Goal: Find specific page/section: Find specific page/section

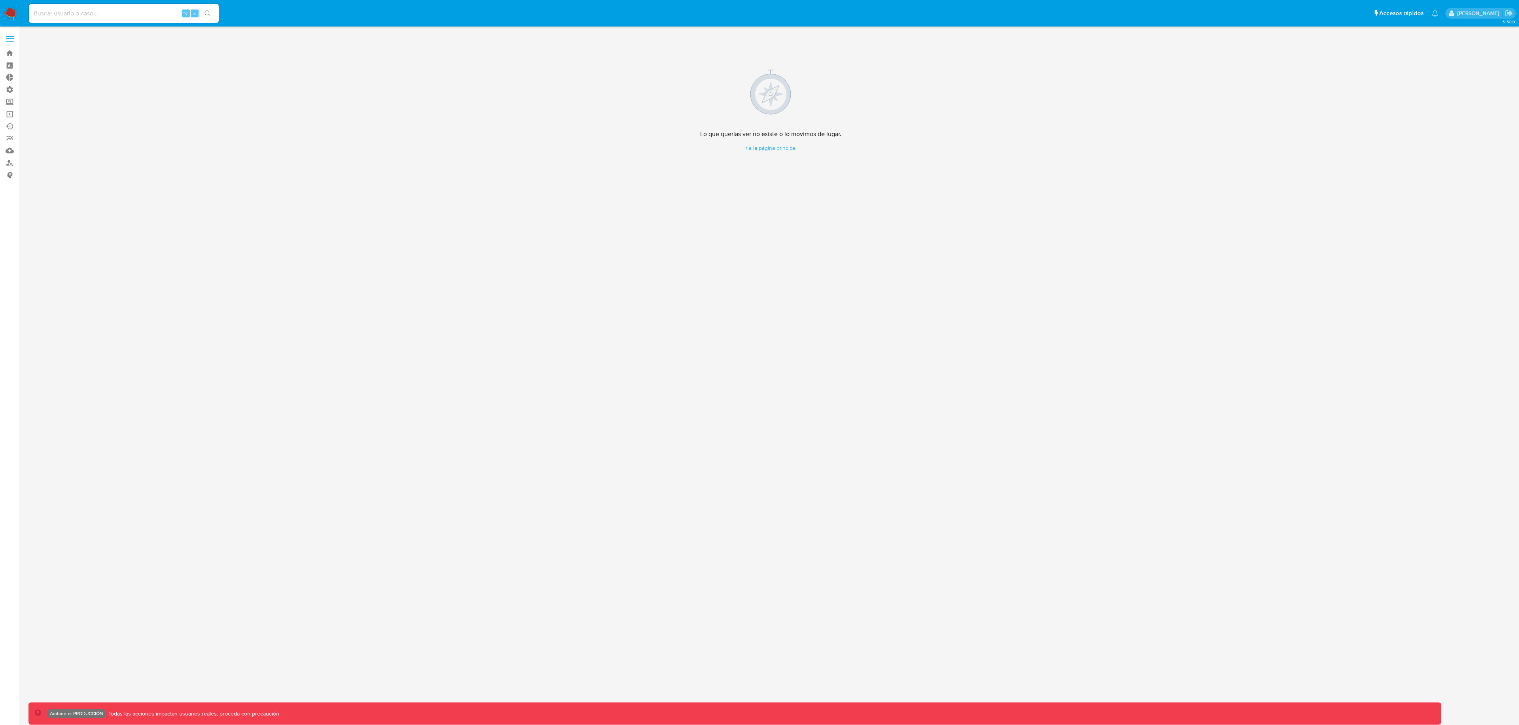
click at [145, 11] on input at bounding box center [124, 13] width 190 height 10
paste input "586751167"
type input "586751167"
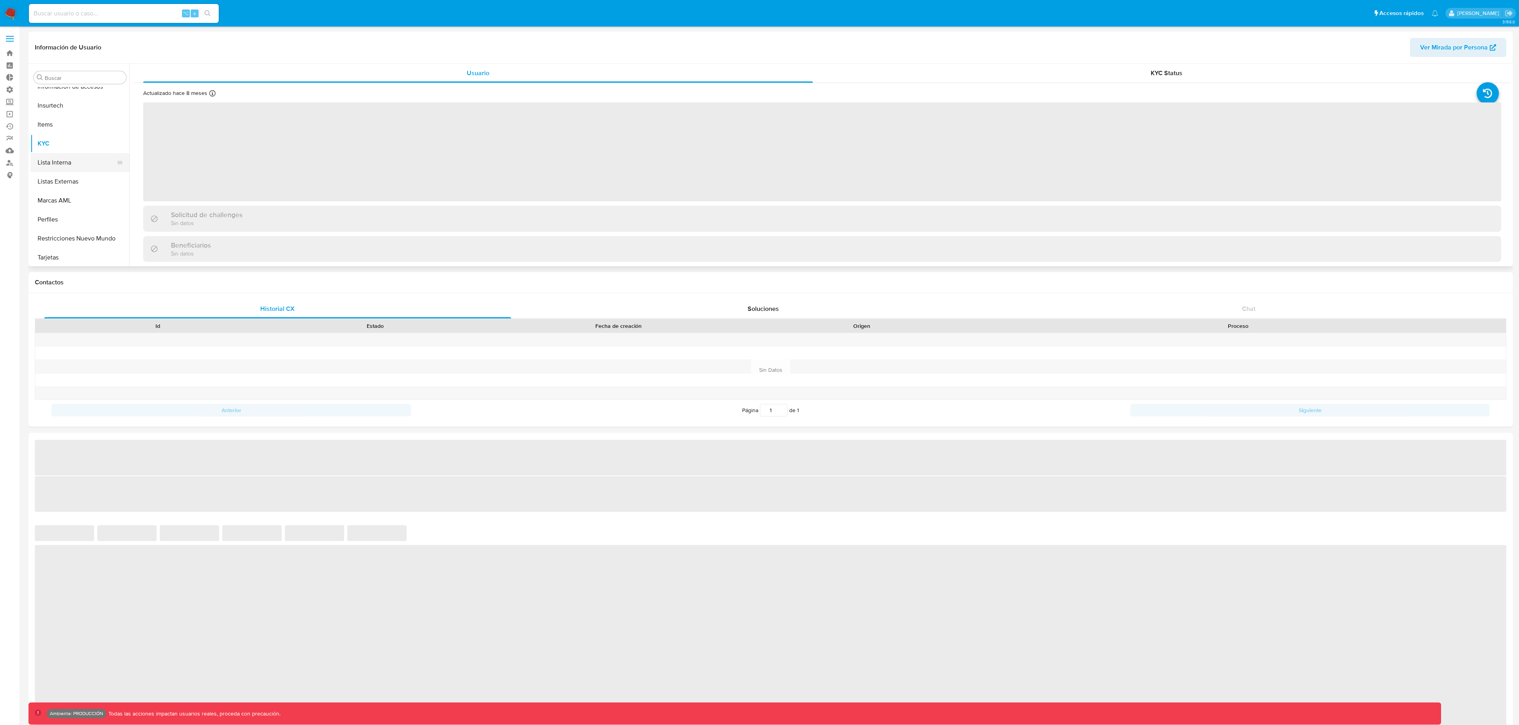
scroll to position [334, 0]
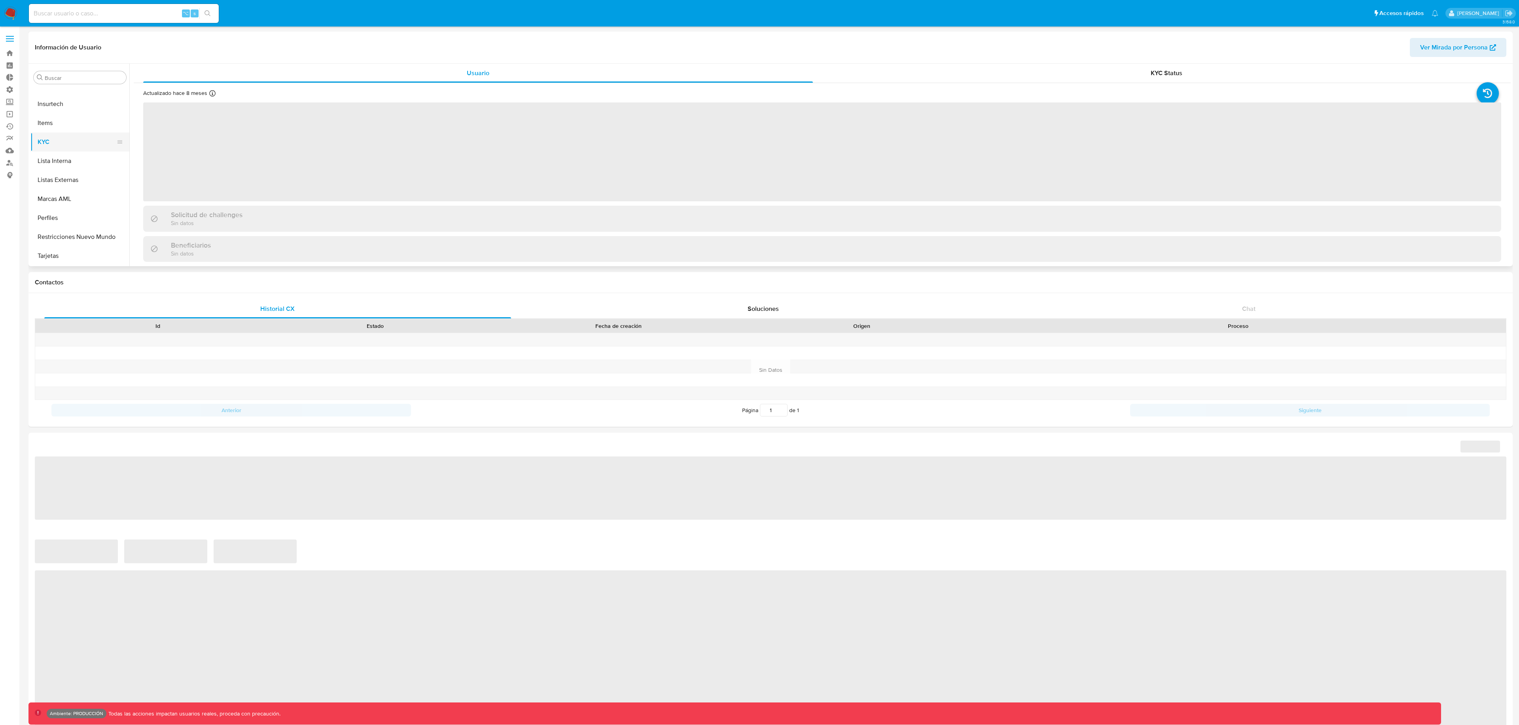
select select "10"
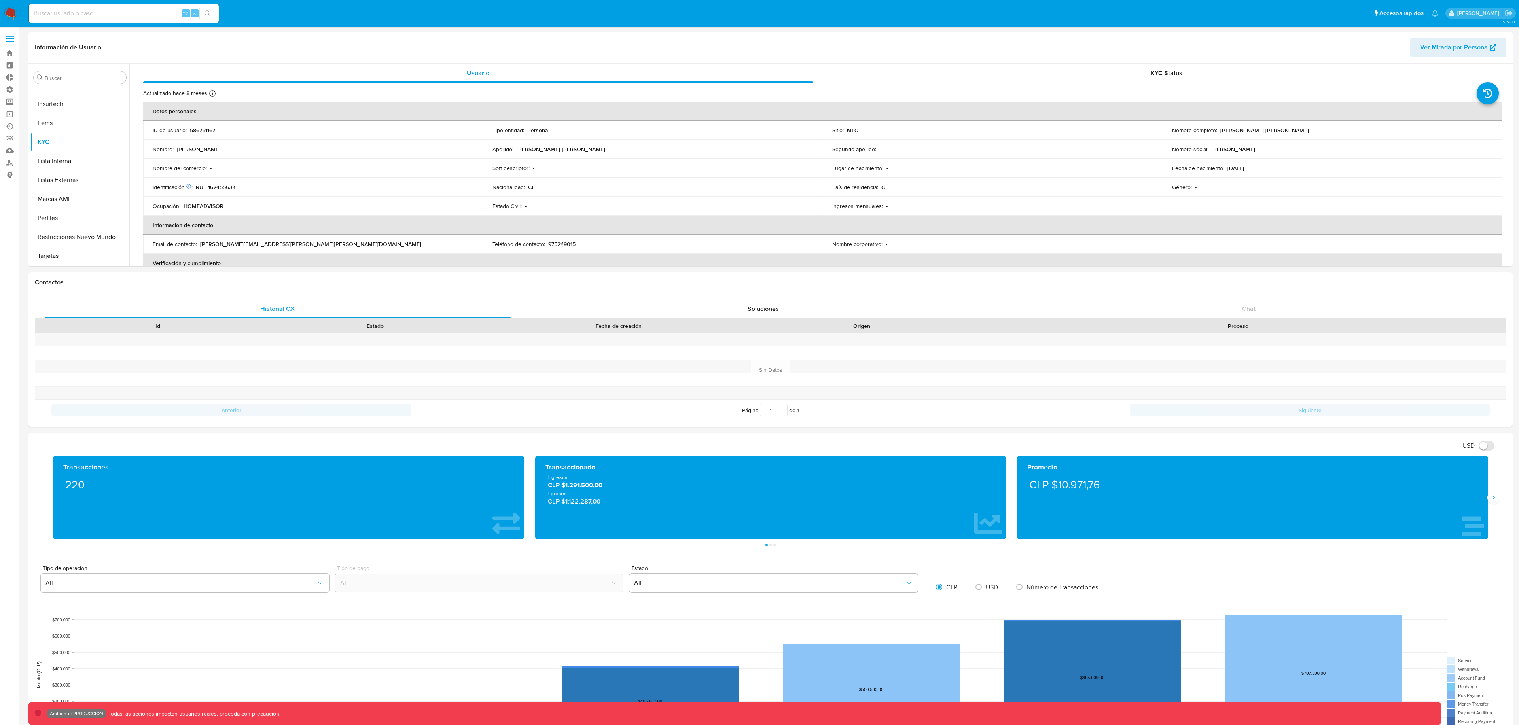
click at [60, 7] on div "⌥ s" at bounding box center [124, 13] width 190 height 19
click at [65, 12] on input at bounding box center [124, 13] width 190 height 10
paste input "164270494"
type input "164270494"
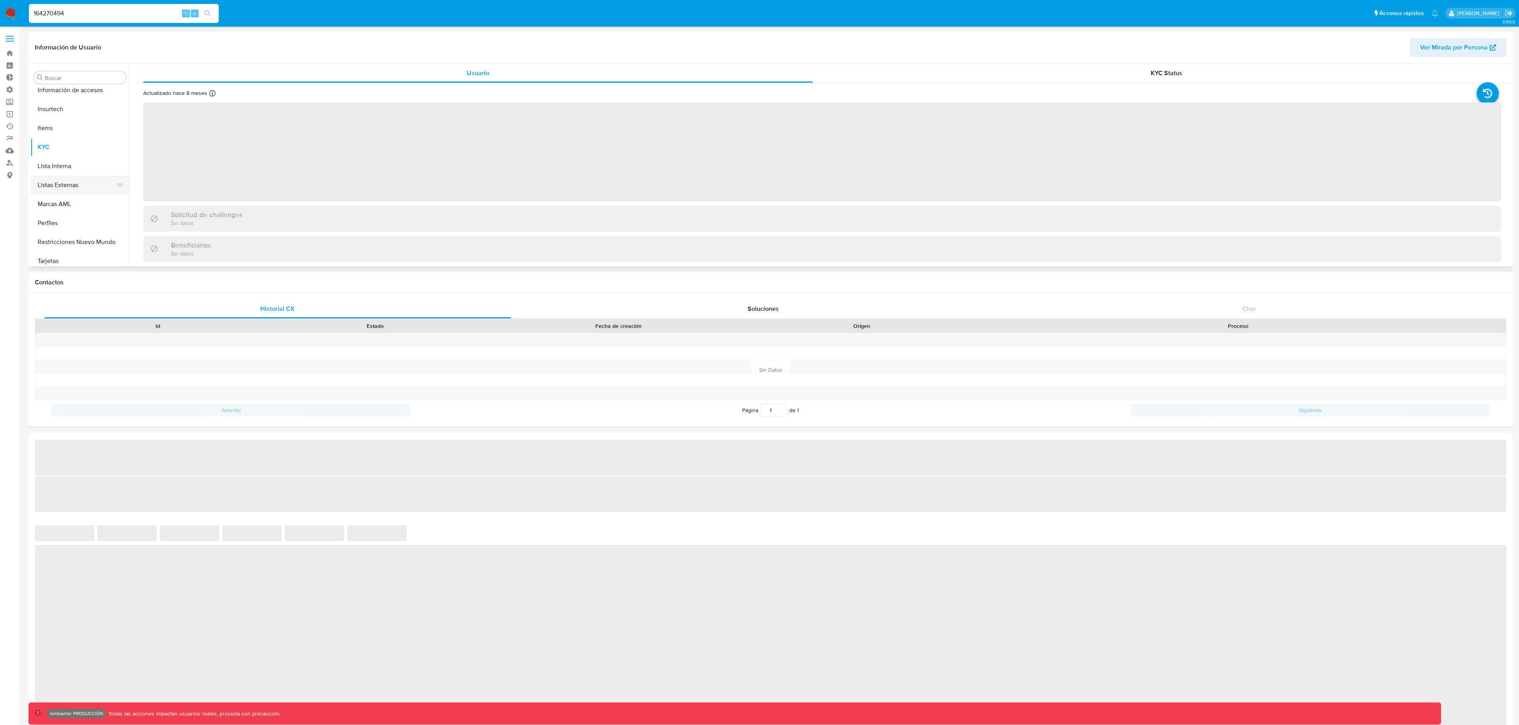
scroll to position [334, 0]
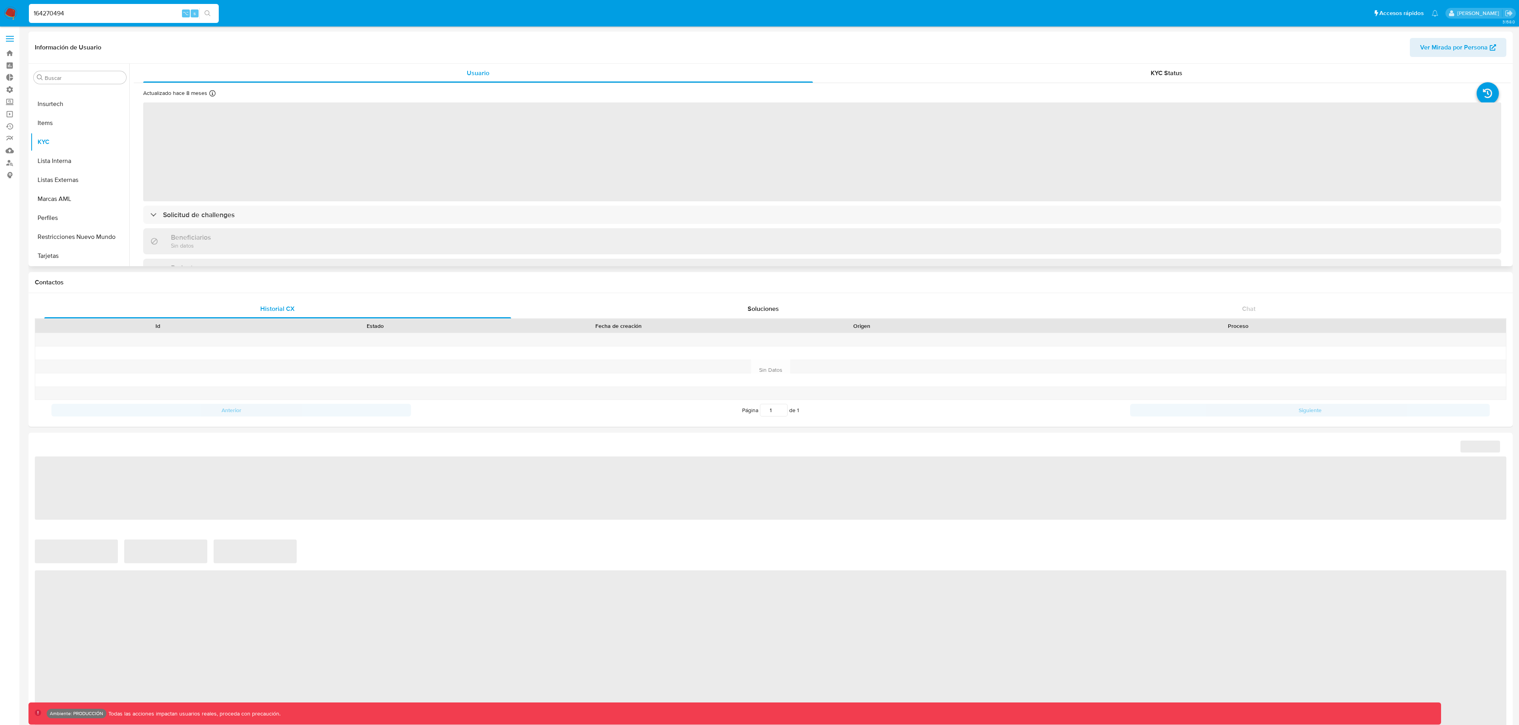
select select "10"
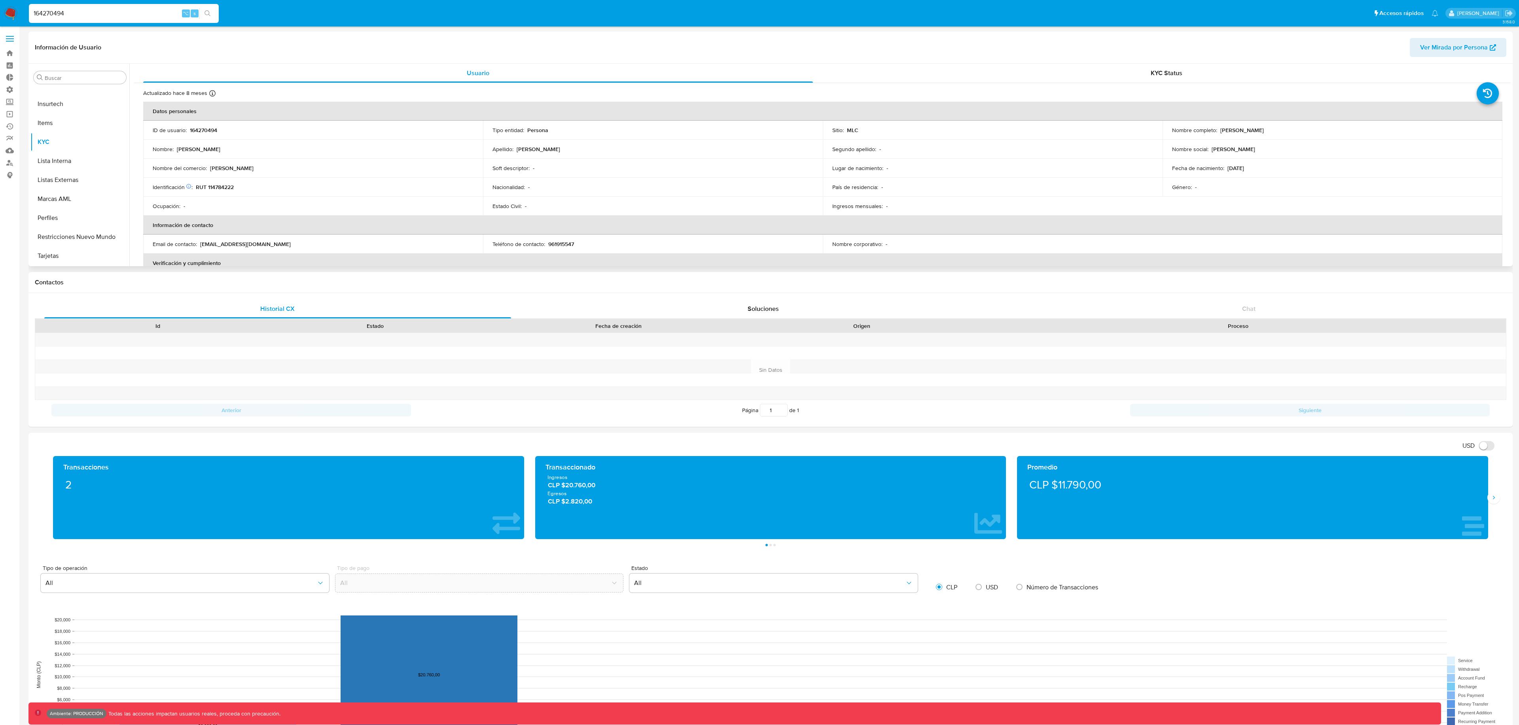
click at [142, 14] on input "164270494" at bounding box center [124, 13] width 190 height 10
click at [142, 15] on input "164270494" at bounding box center [124, 13] width 190 height 10
paste input "70094259"
type input "1670094259"
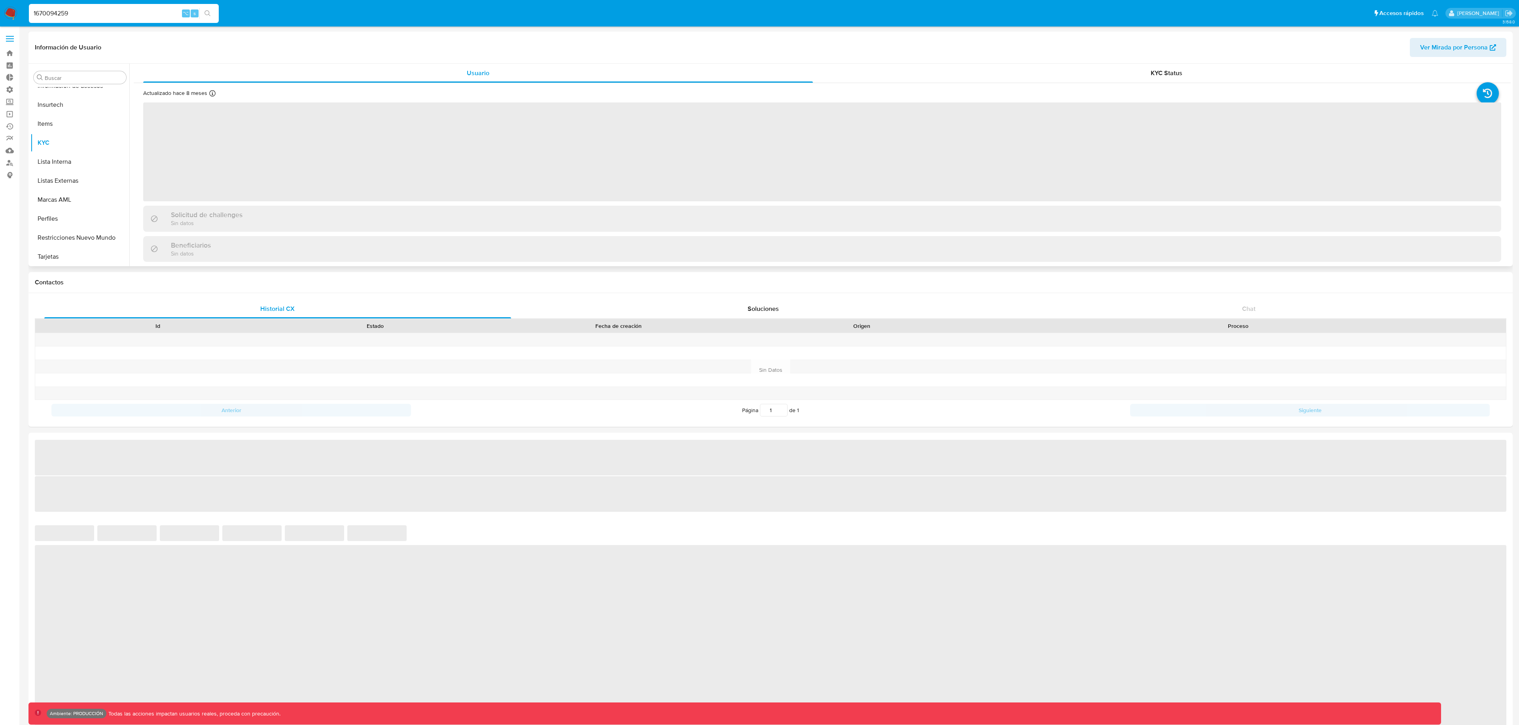
scroll to position [334, 0]
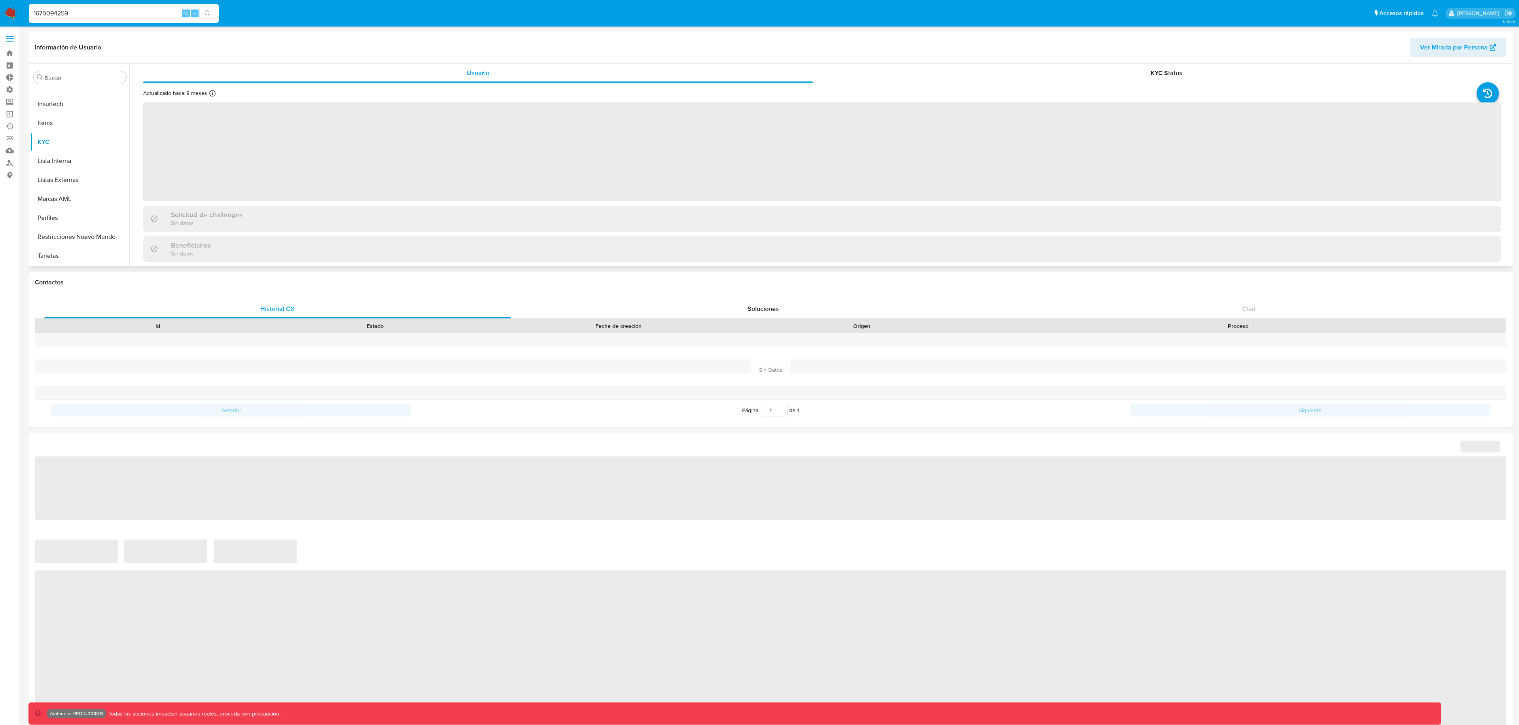
select select "10"
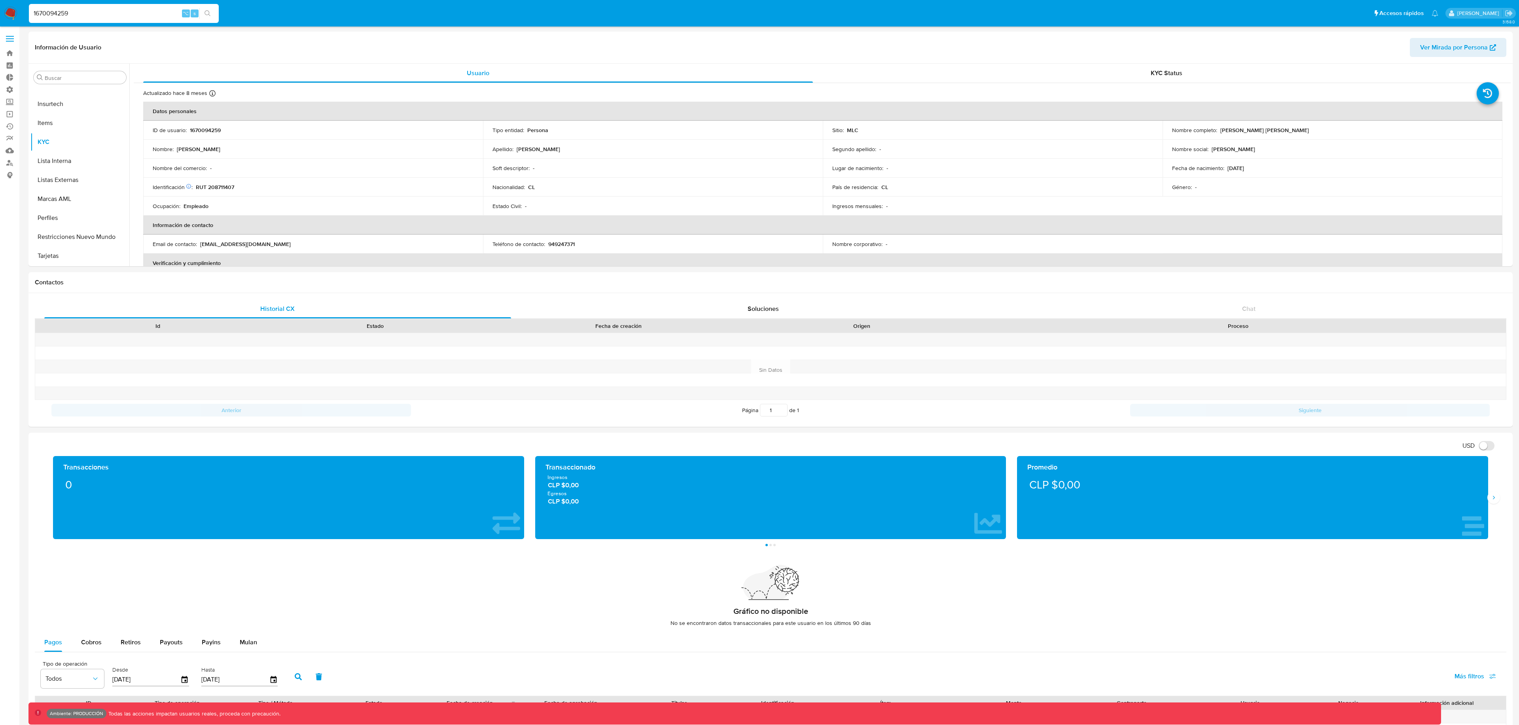
click at [141, 12] on input "1670094259" at bounding box center [124, 13] width 190 height 10
paste input "2466975178"
type input "2466975178"
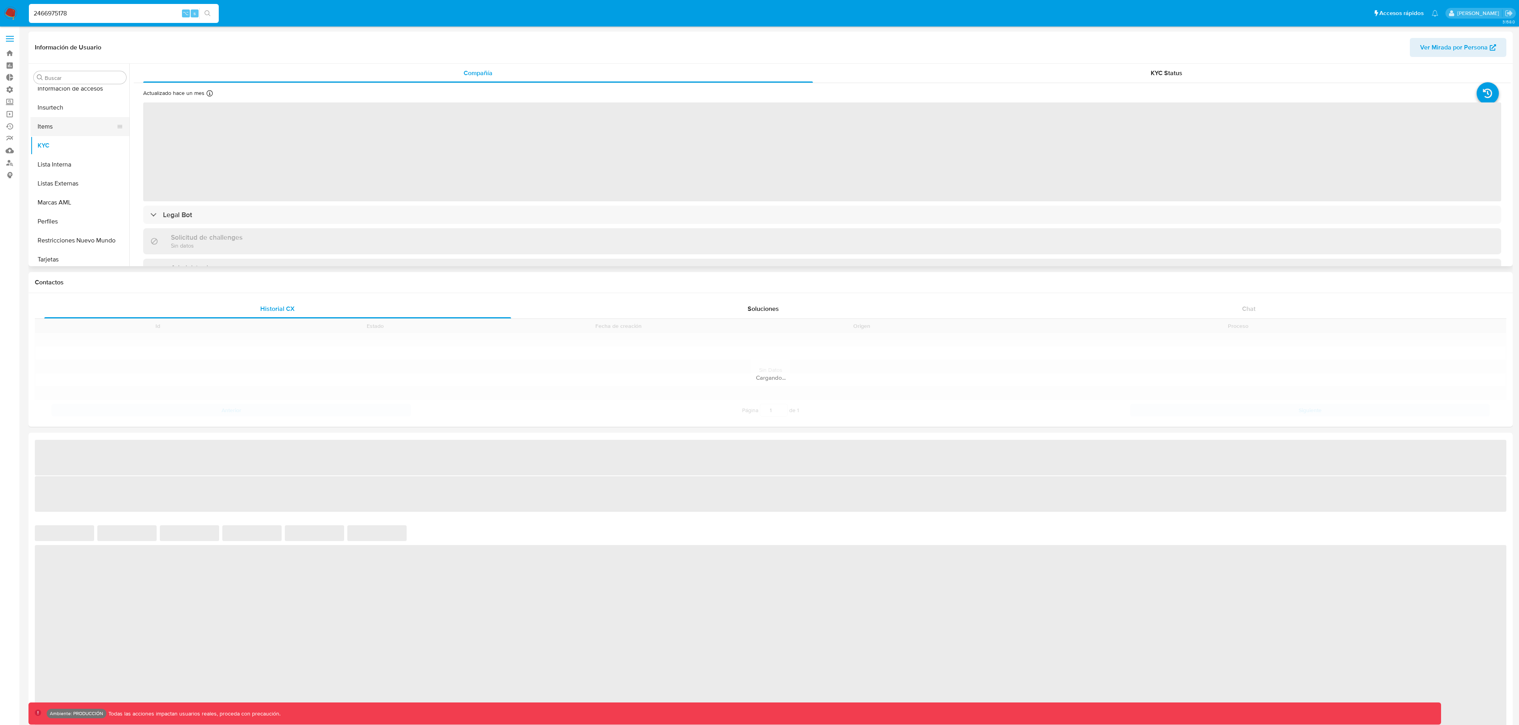
scroll to position [334, 0]
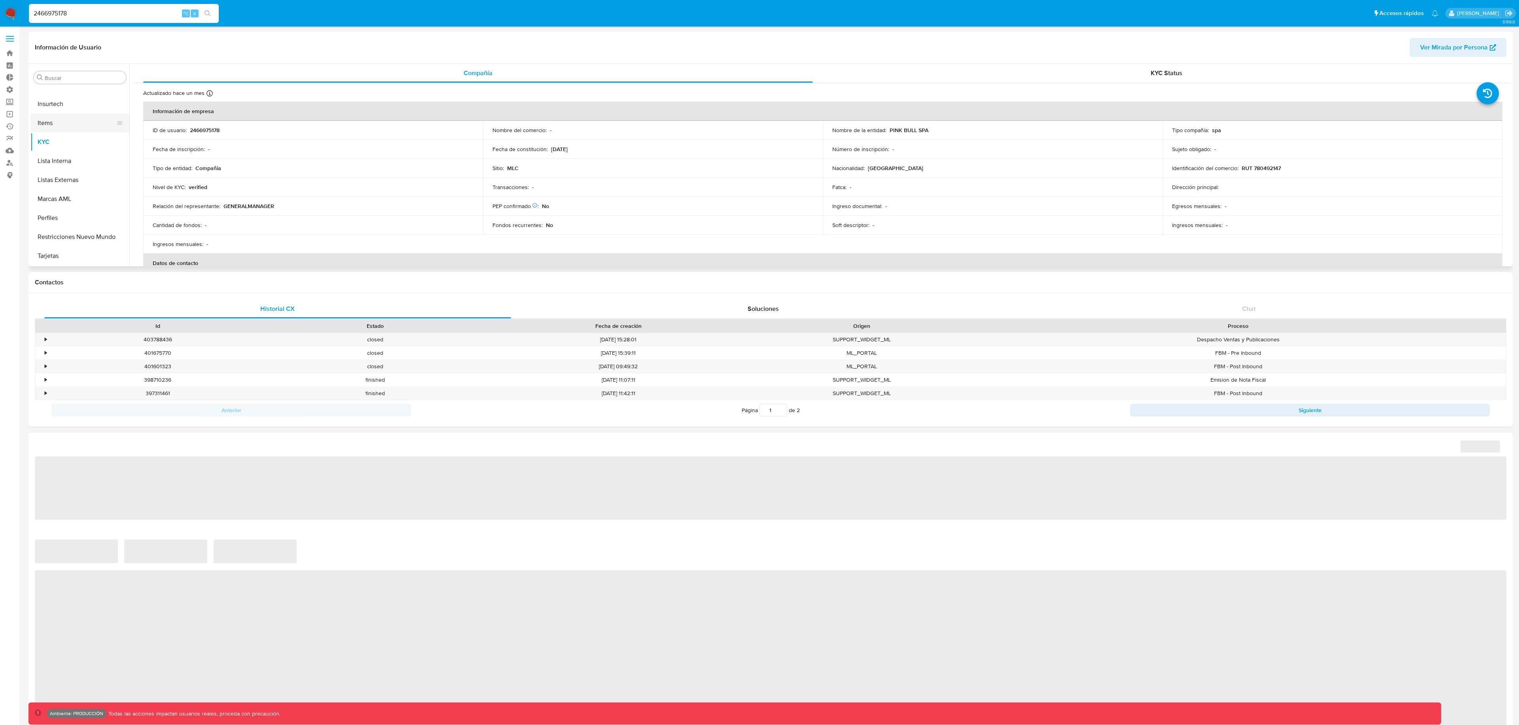
select select "10"
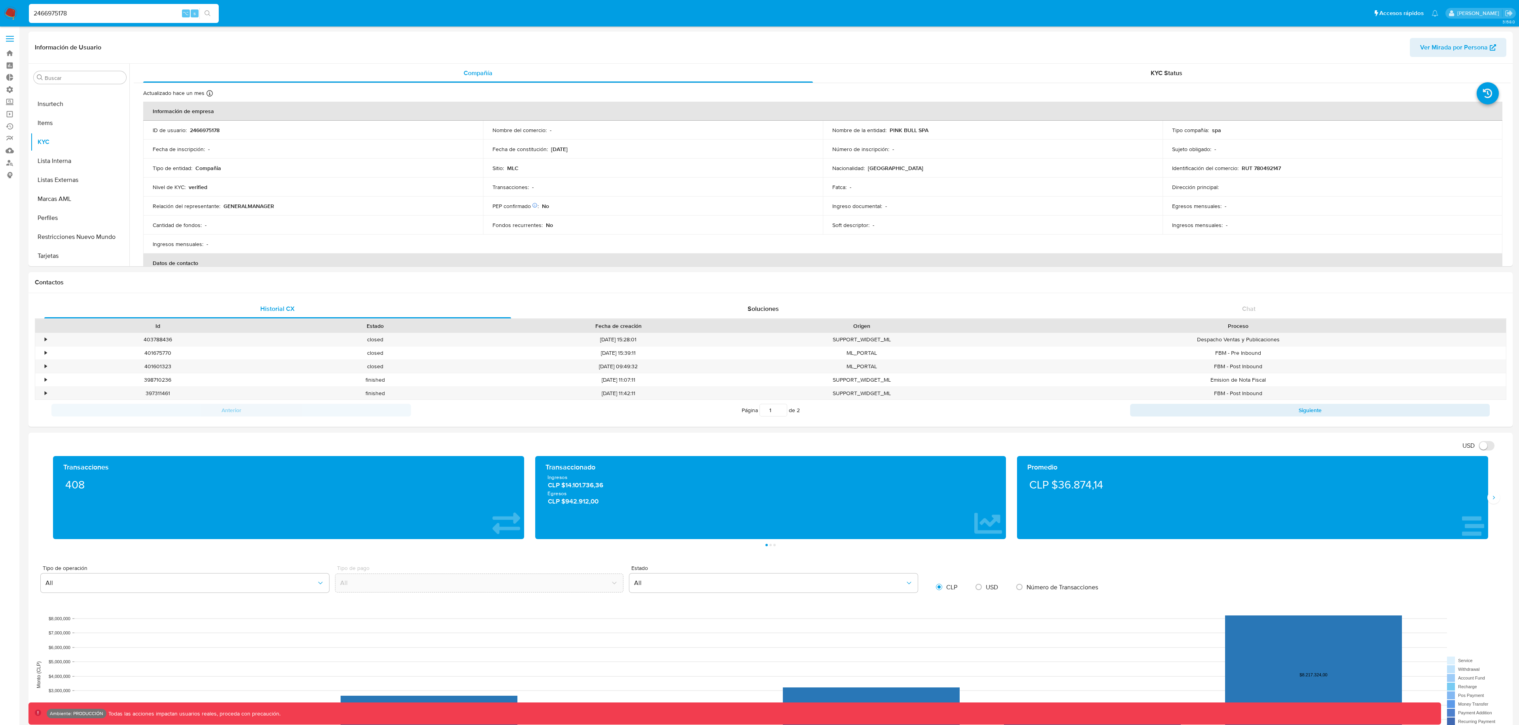
click at [83, 9] on input "2466975178" at bounding box center [124, 13] width 190 height 10
paste input "1095622144"
type input "1095622144"
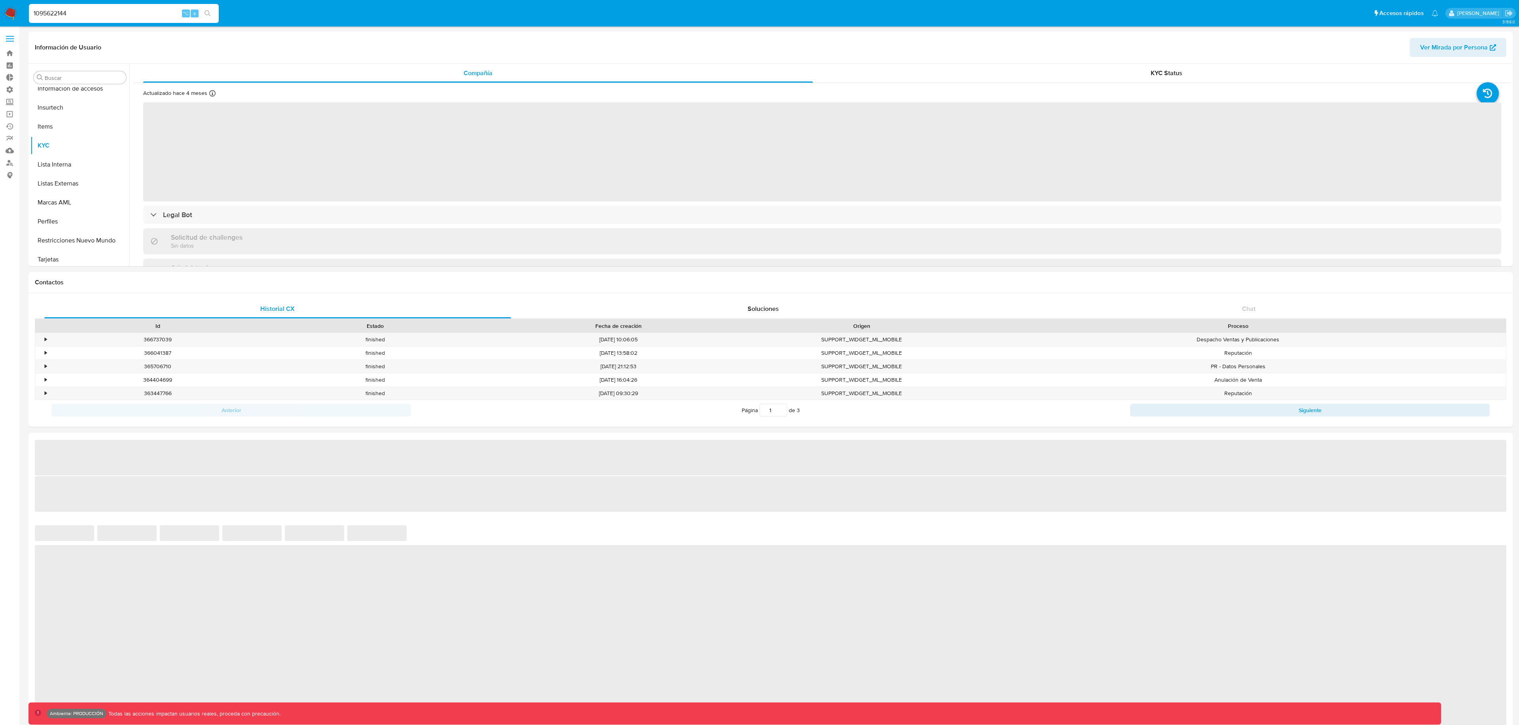
scroll to position [334, 0]
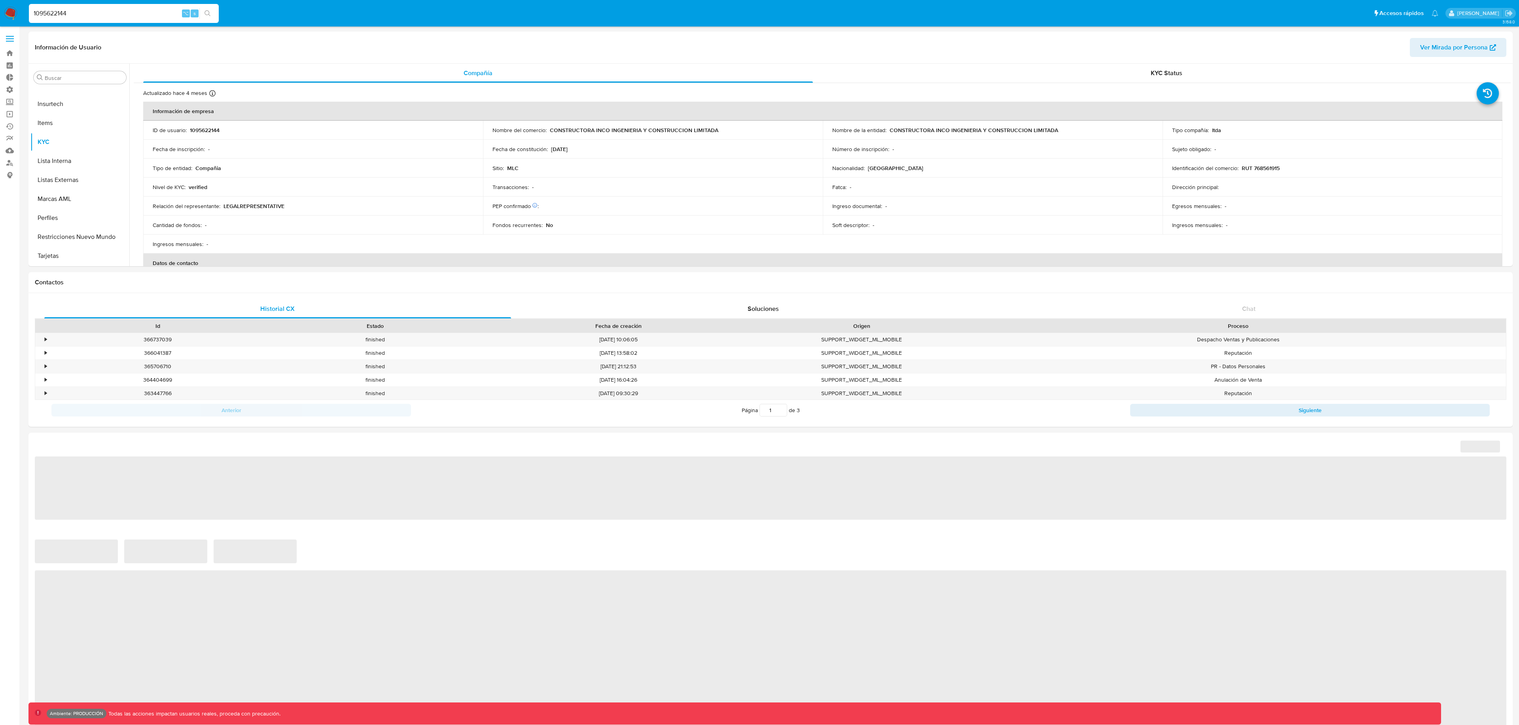
select select "10"
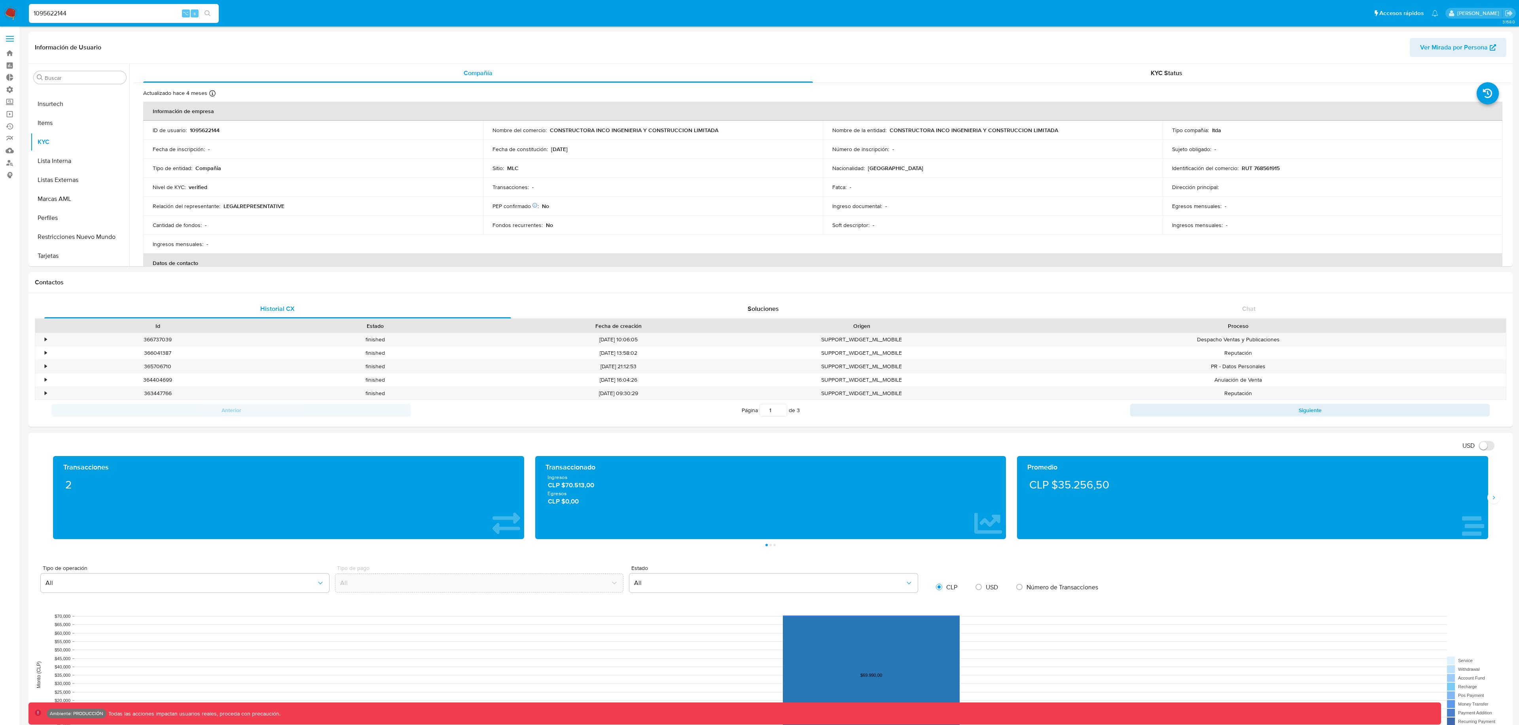
click at [95, 14] on input "1095622144" at bounding box center [124, 13] width 190 height 10
paste input "5149341"
type input "15149341"
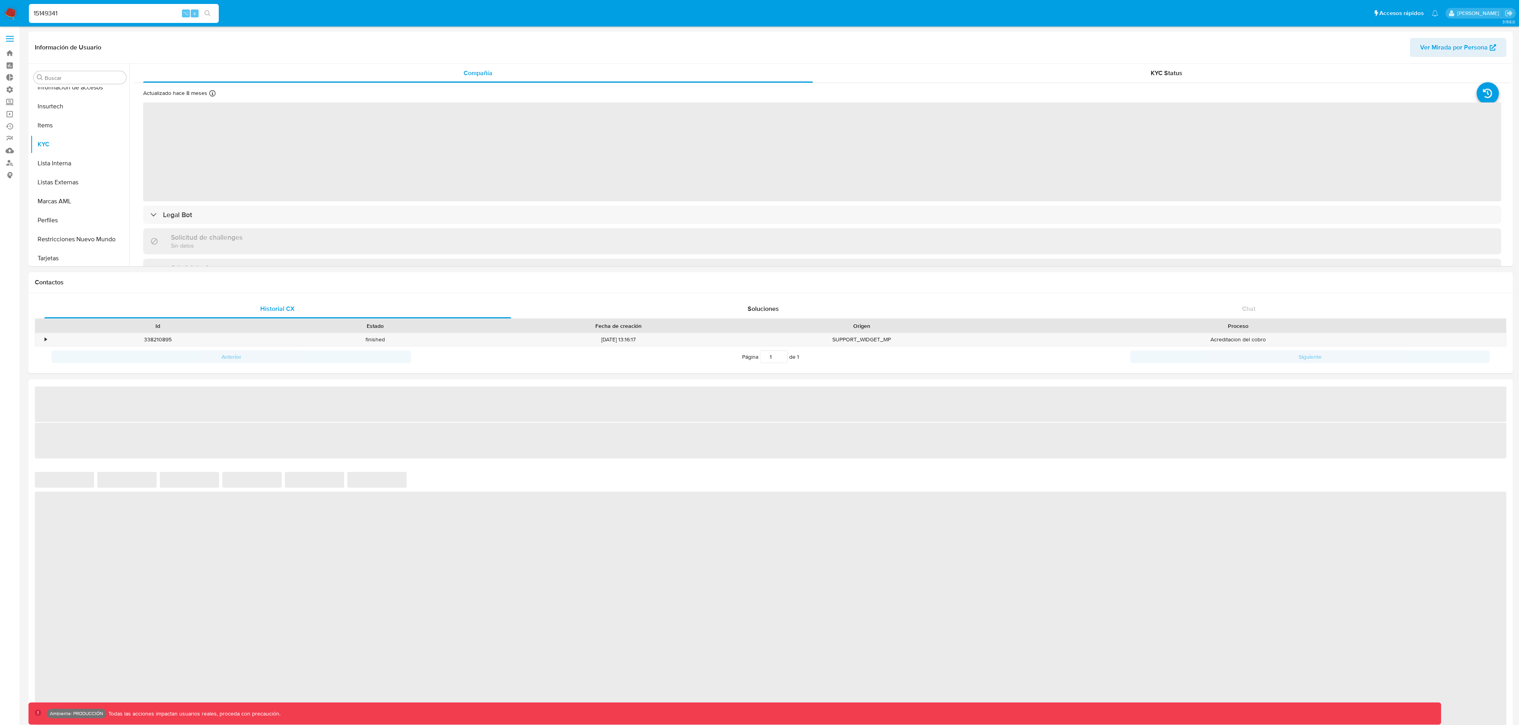
scroll to position [334, 0]
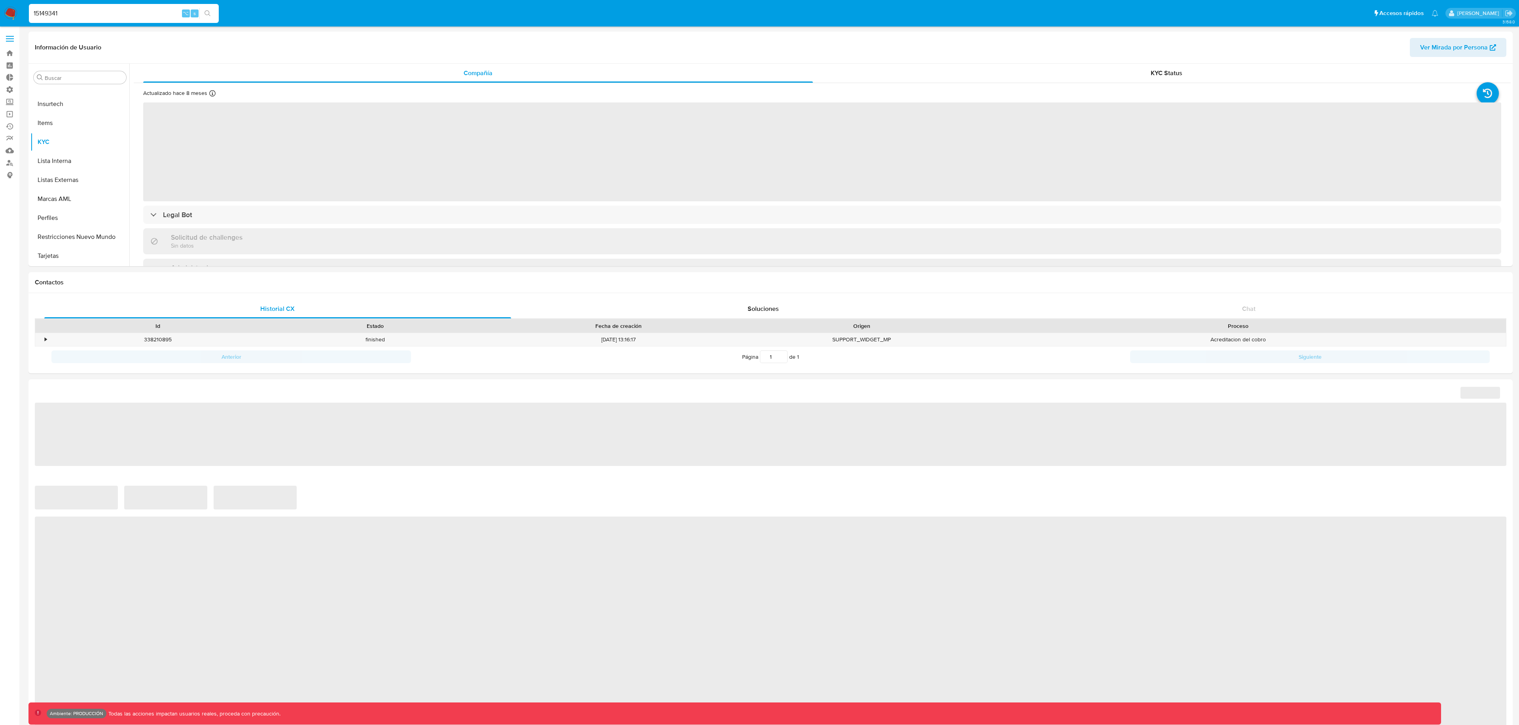
select select "10"
